Goal: Check status: Check status

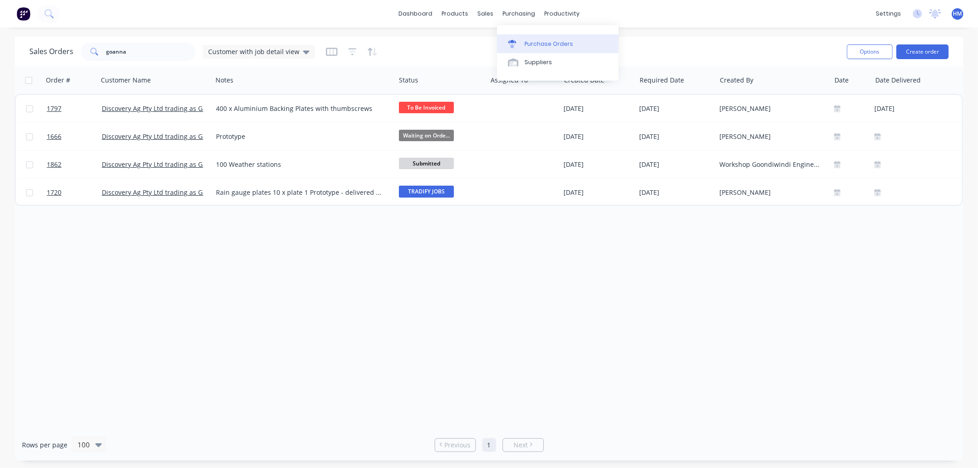
click at [538, 40] on div "Purchase Orders" at bounding box center [549, 44] width 49 height 8
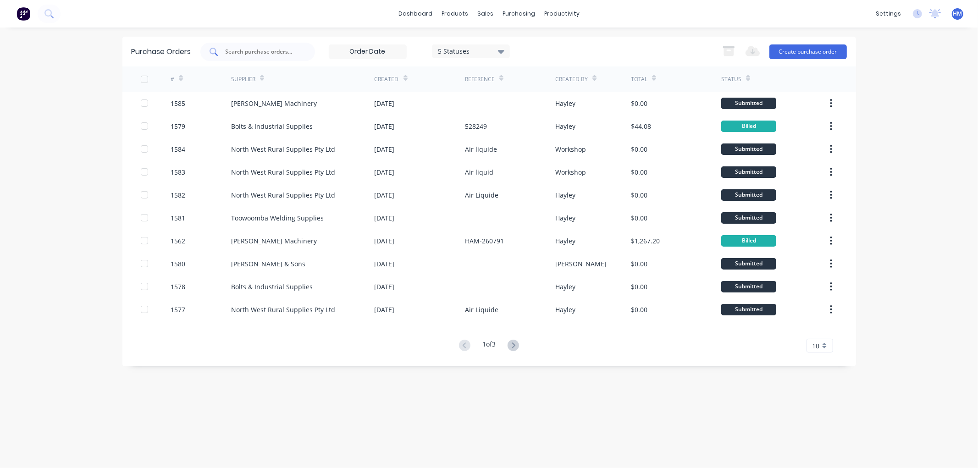
click at [266, 49] on input "text" at bounding box center [263, 51] width 76 height 9
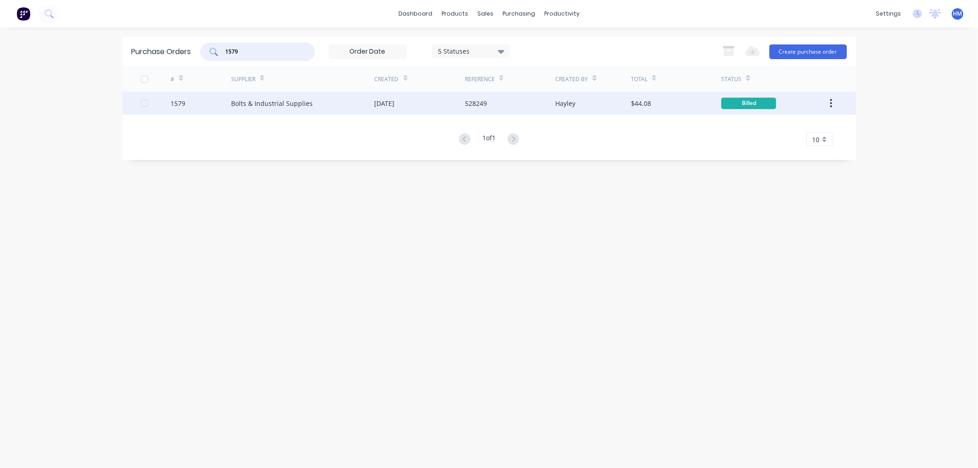
type input "1579"
click at [195, 104] on div "1579" at bounding box center [201, 103] width 61 height 23
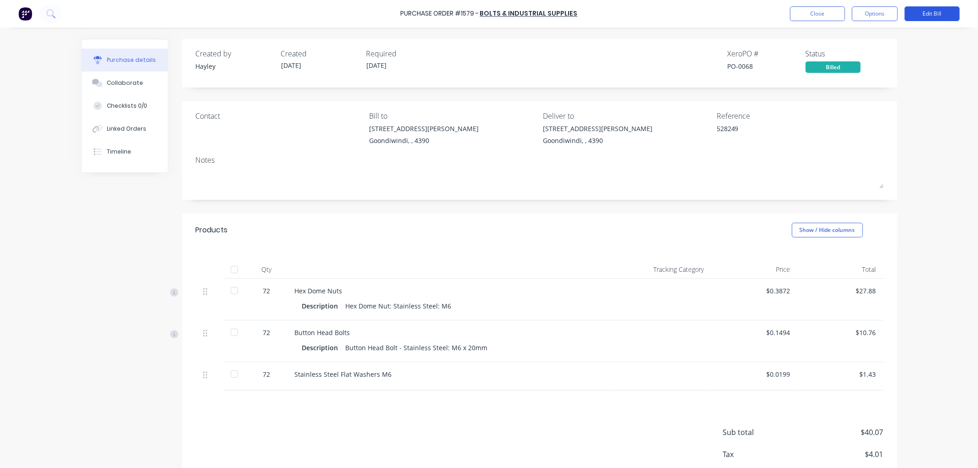
click at [912, 13] on button "Edit Bill" at bounding box center [932, 13] width 55 height 15
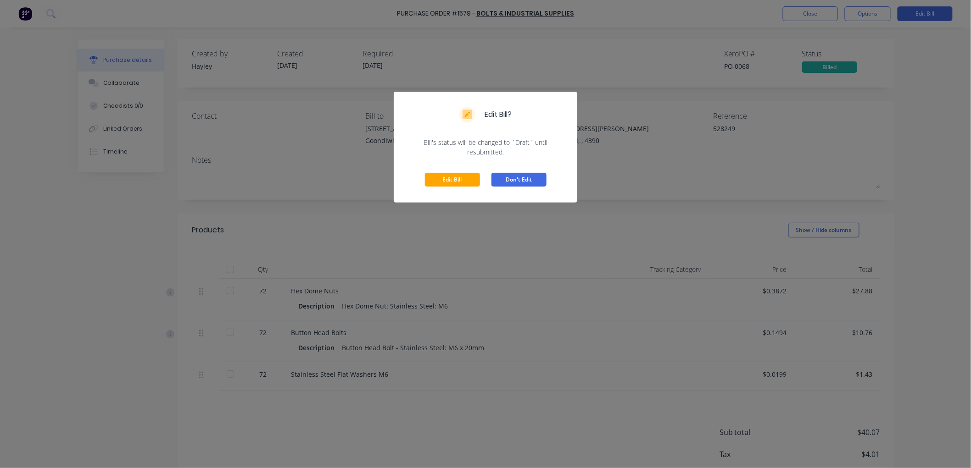
click at [523, 173] on button "Don't Edit" at bounding box center [518, 180] width 55 height 14
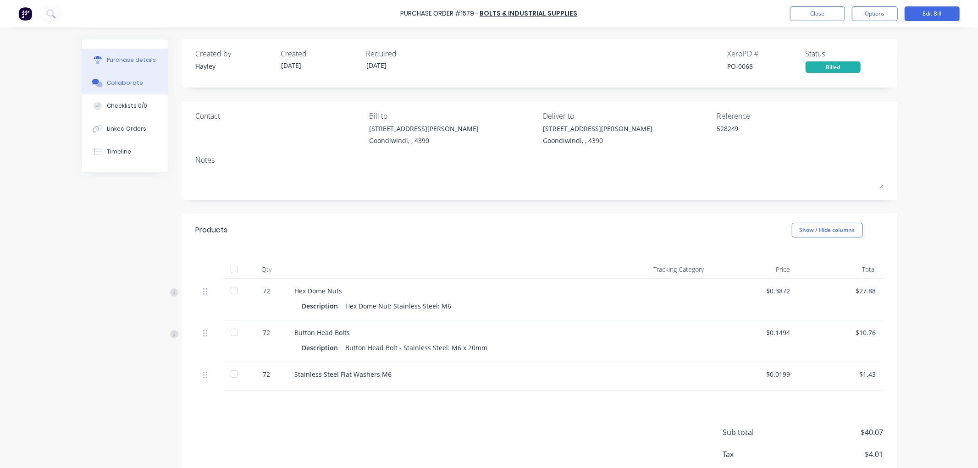
click at [108, 81] on div "Collaborate" at bounding box center [125, 83] width 36 height 8
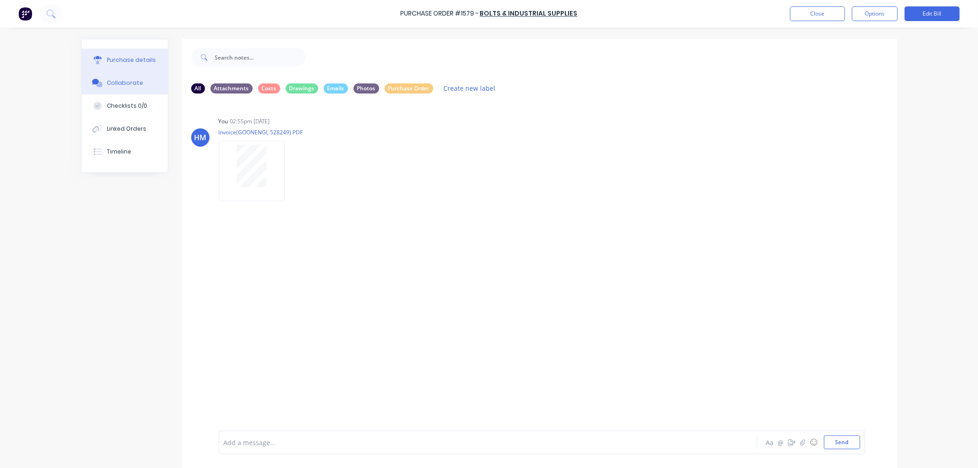
click at [113, 59] on div "Purchase details" at bounding box center [131, 60] width 49 height 8
type textarea "x"
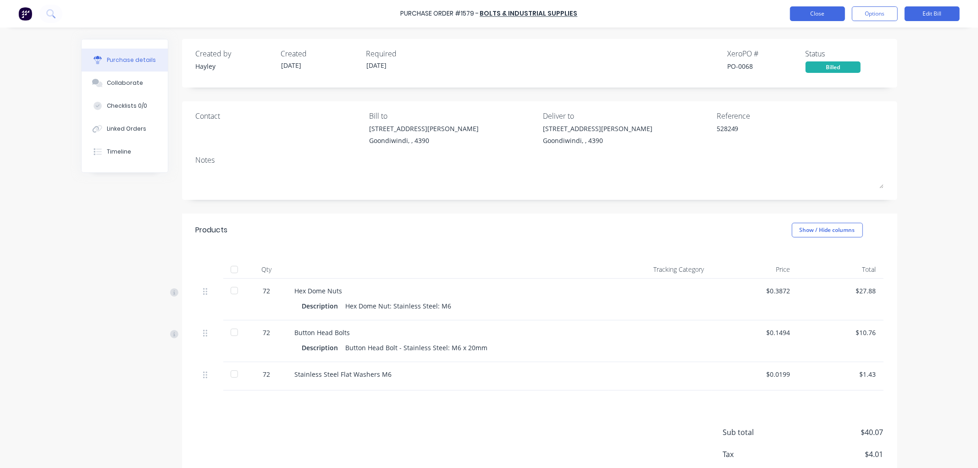
click at [820, 16] on button "Close" at bounding box center [817, 13] width 55 height 15
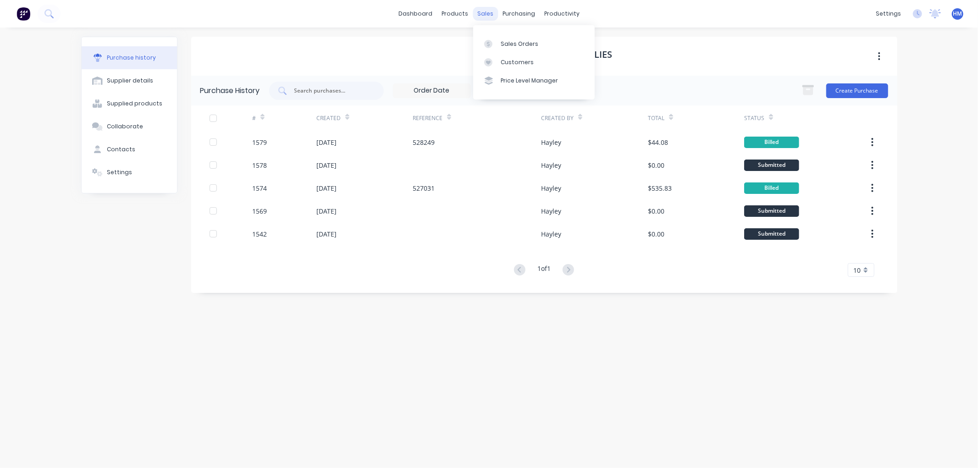
click at [491, 7] on div "sales" at bounding box center [485, 14] width 25 height 14
click at [559, 40] on div "Purchase Orders" at bounding box center [549, 44] width 49 height 8
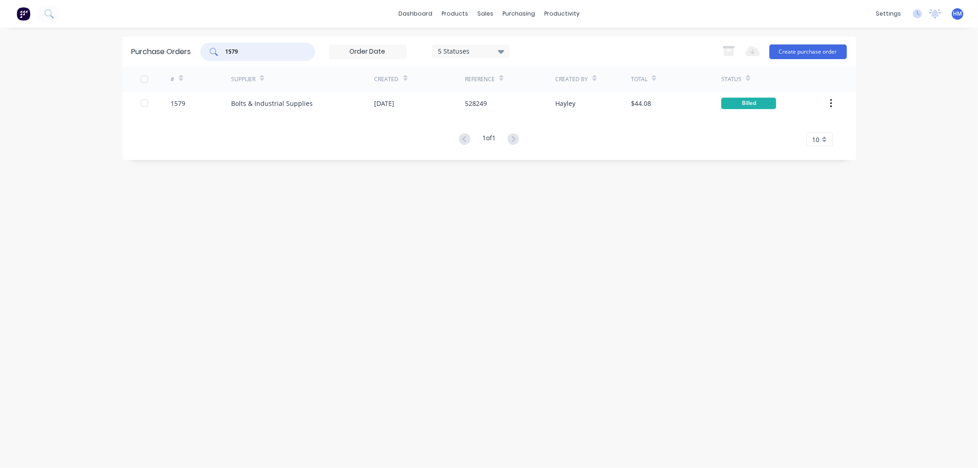
drag, startPoint x: 260, startPoint y: 51, endPoint x: 137, endPoint y: 51, distance: 123.4
click at [137, 51] on div "Purchase Orders 1579 5 Statuses 5 Statuses Export to Excel (XLSX) Create purcha…" at bounding box center [489, 52] width 734 height 30
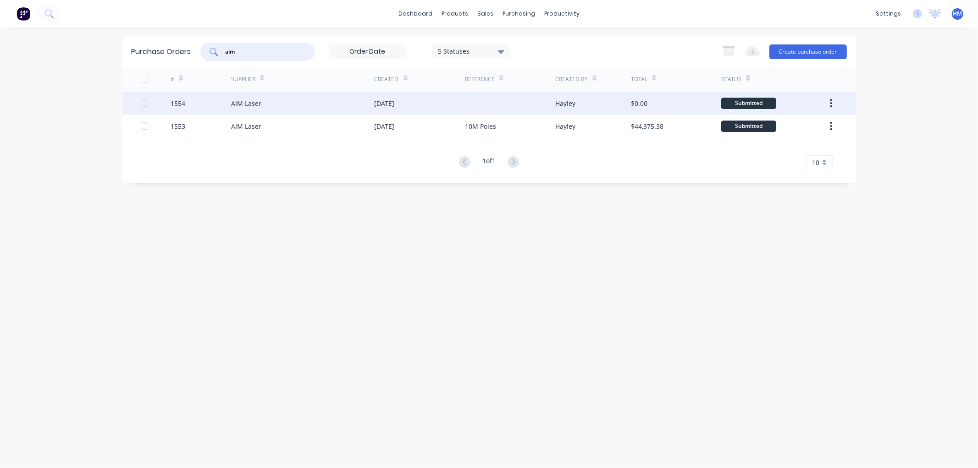
type input "aim"
click at [291, 104] on div "AIM Laser" at bounding box center [303, 103] width 144 height 23
